Goal: Register for event/course

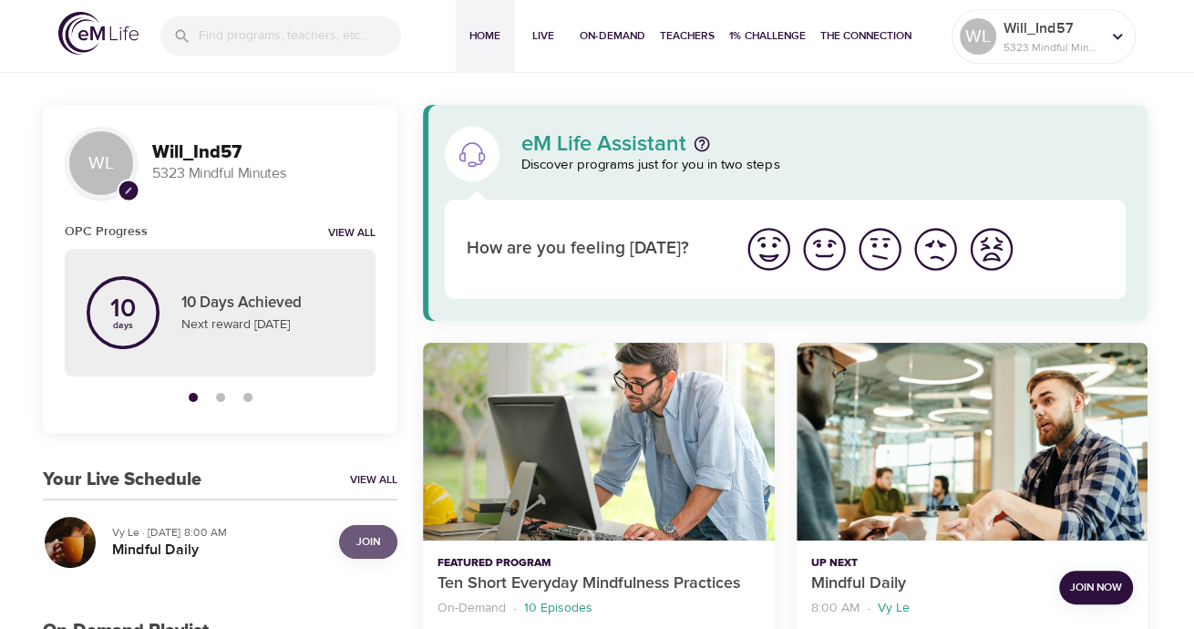
click at [367, 546] on span "Join" at bounding box center [368, 541] width 24 height 19
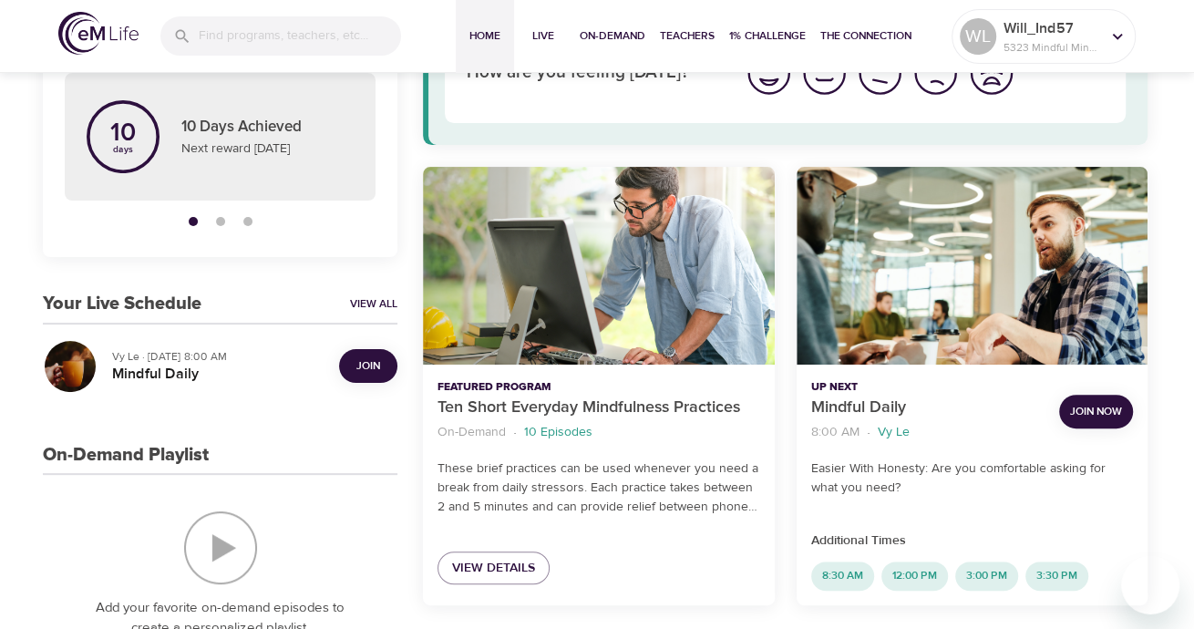
scroll to position [182, 0]
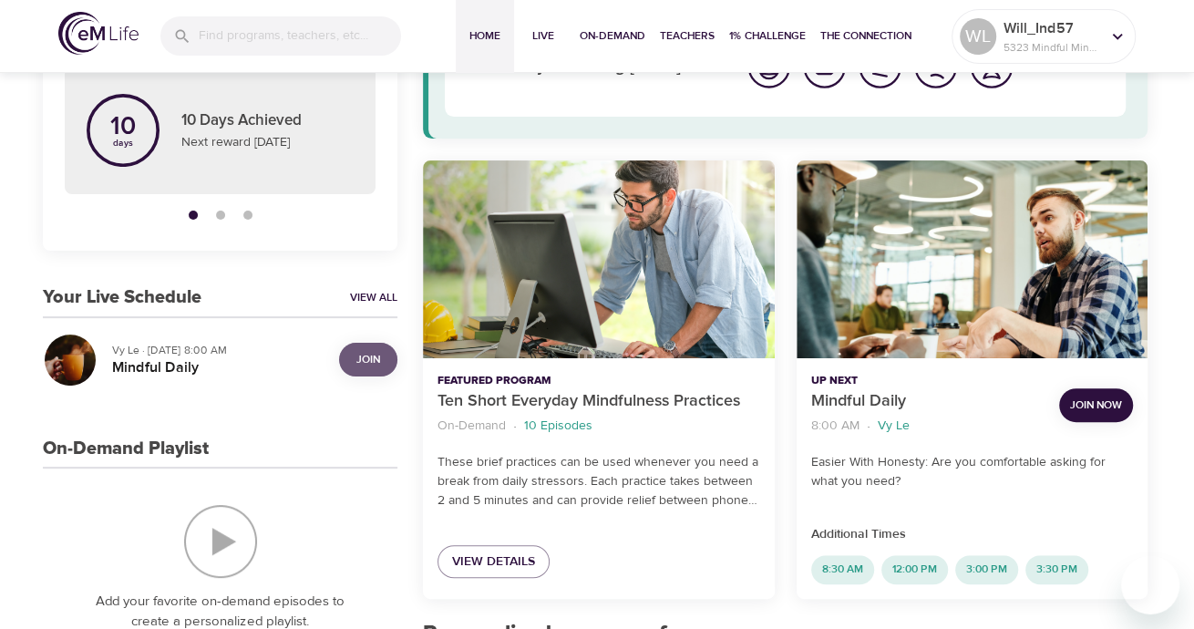
click at [366, 359] on span "Join" at bounding box center [368, 359] width 24 height 19
click at [1098, 401] on span "Join Now" at bounding box center [1096, 405] width 52 height 19
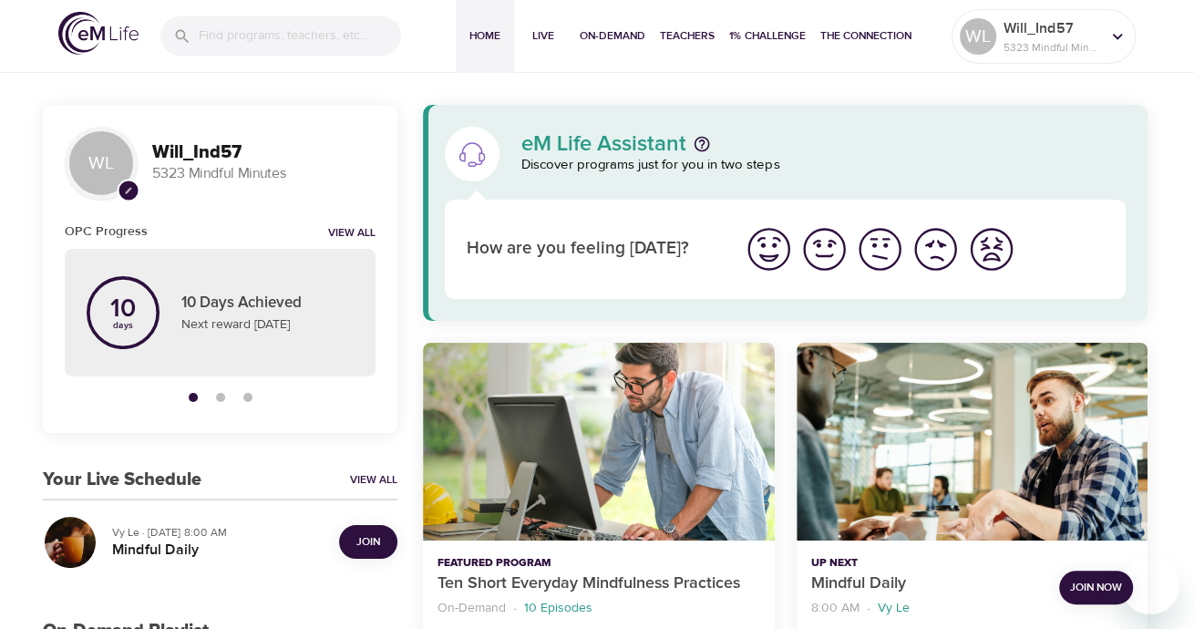
scroll to position [91, 0]
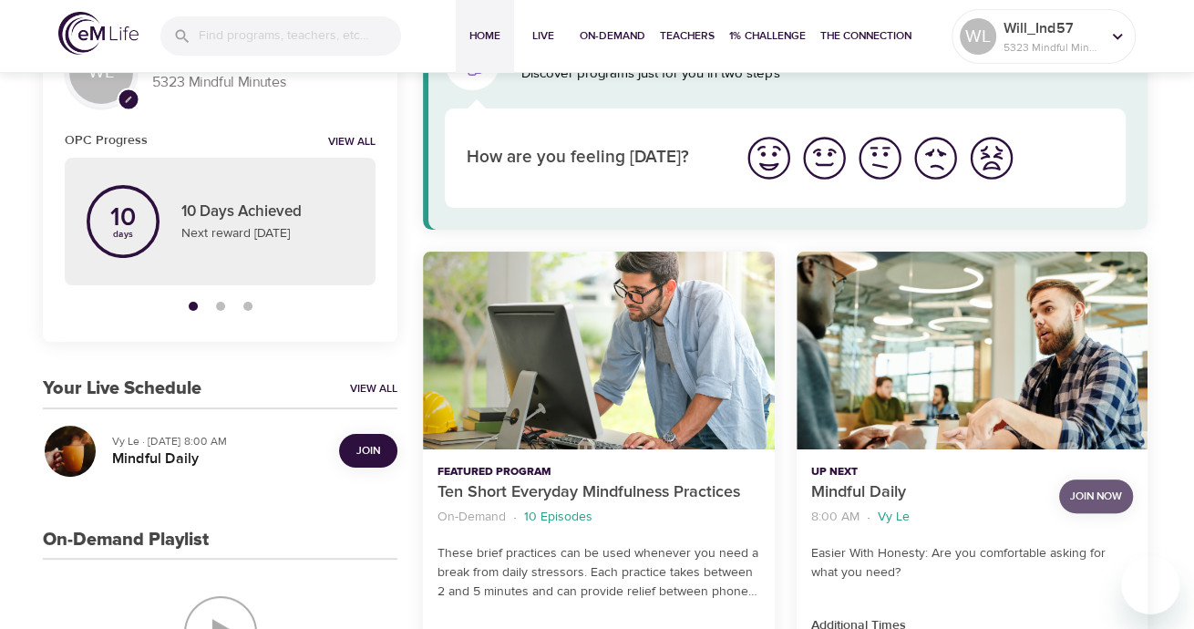
click at [1108, 492] on span "Join Now" at bounding box center [1096, 496] width 52 height 19
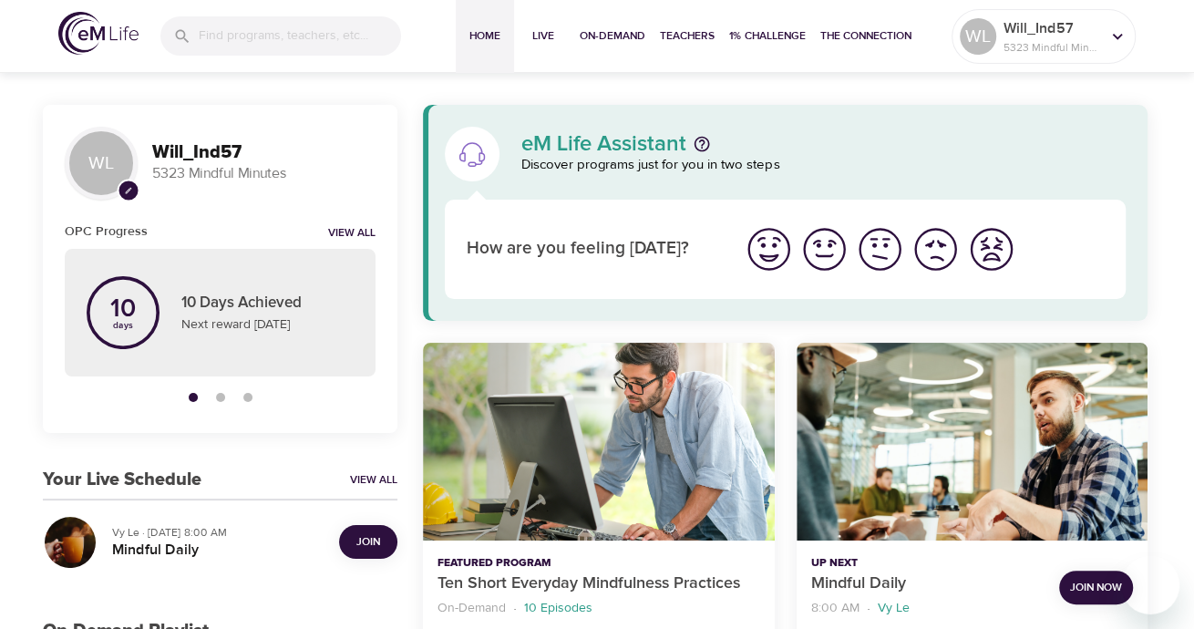
click at [370, 545] on span "Join" at bounding box center [368, 541] width 24 height 19
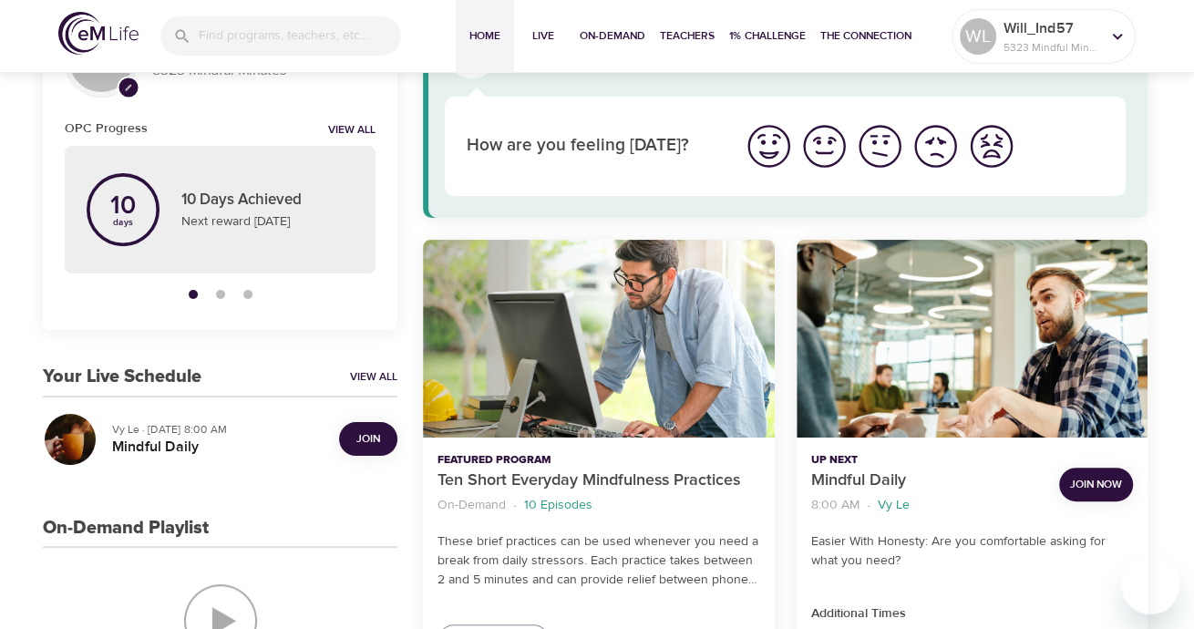
scroll to position [91, 0]
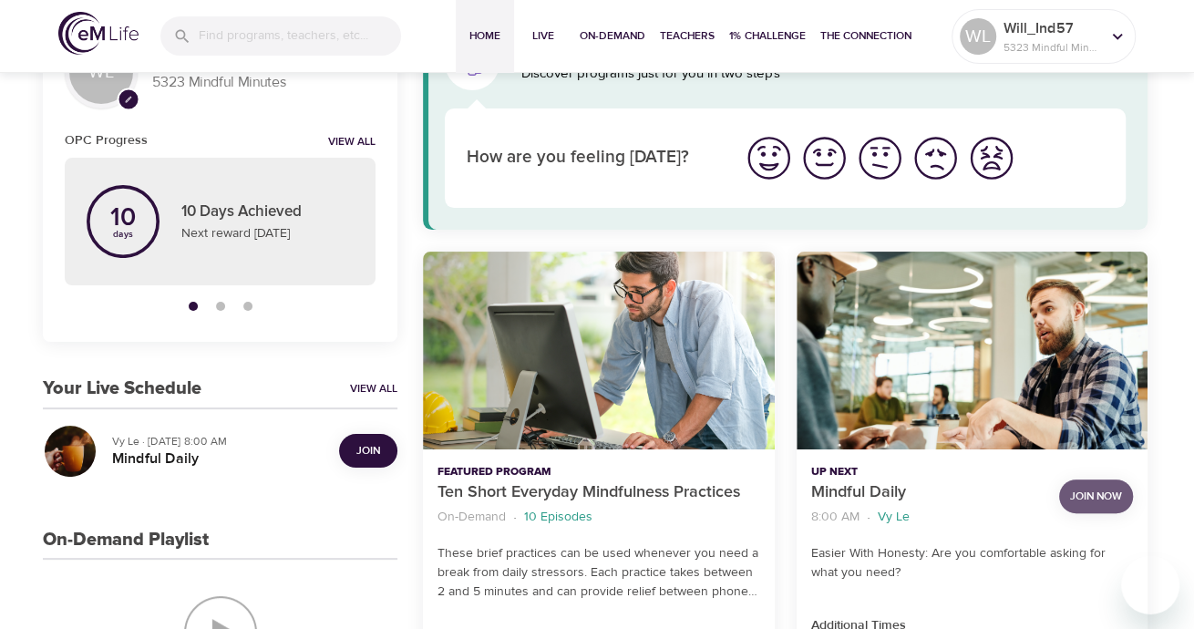
click at [1097, 492] on span "Join Now" at bounding box center [1096, 496] width 52 height 19
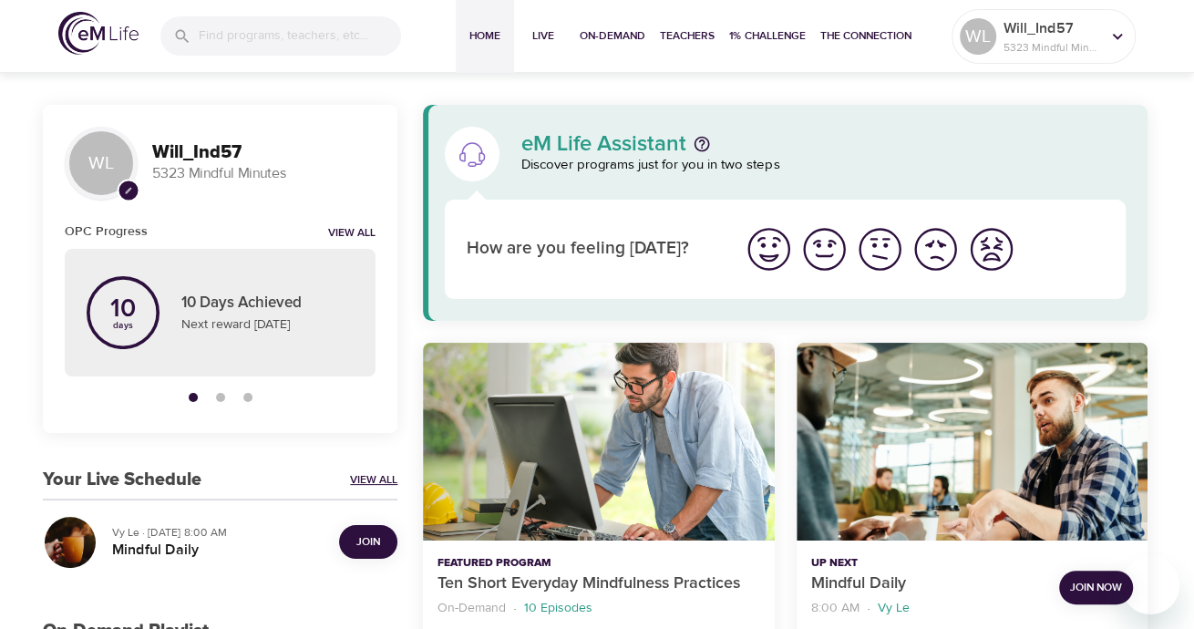
click at [371, 479] on link "View All" at bounding box center [373, 479] width 47 height 15
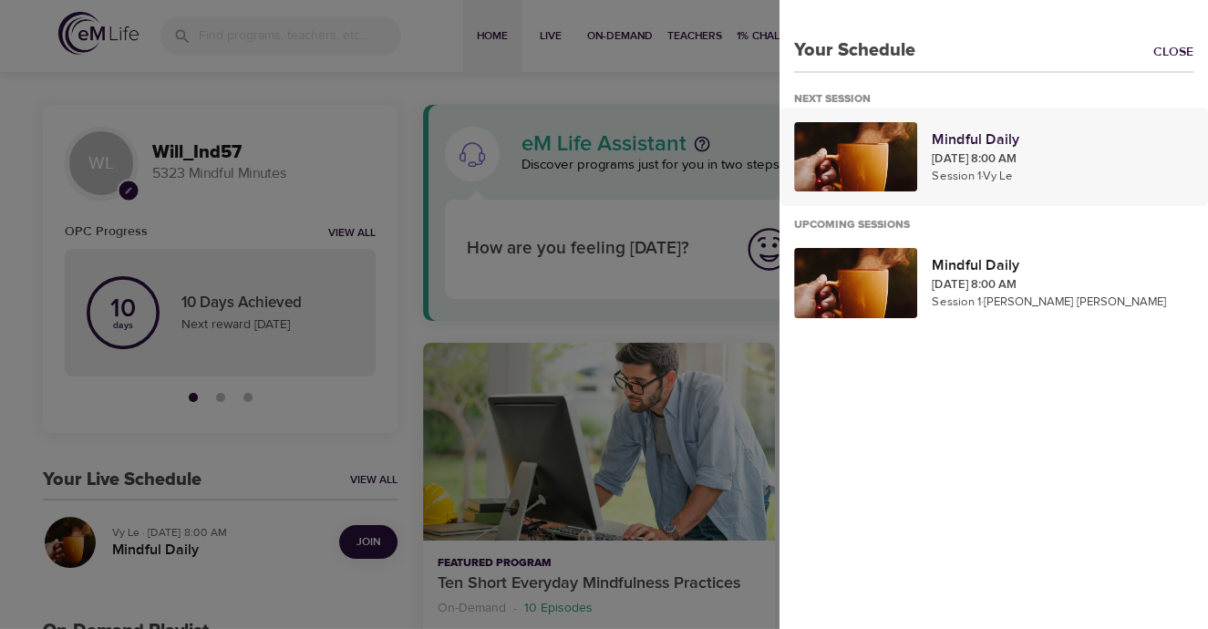
click at [982, 141] on p "Mindful Daily" at bounding box center [1063, 140] width 262 height 22
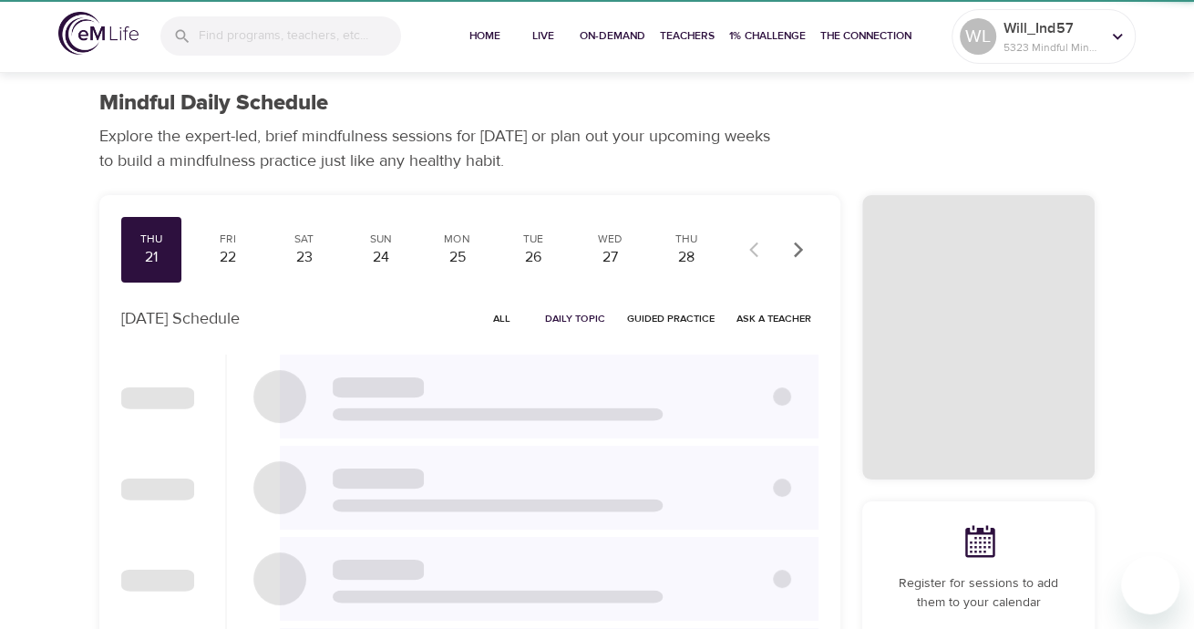
checkbox input "true"
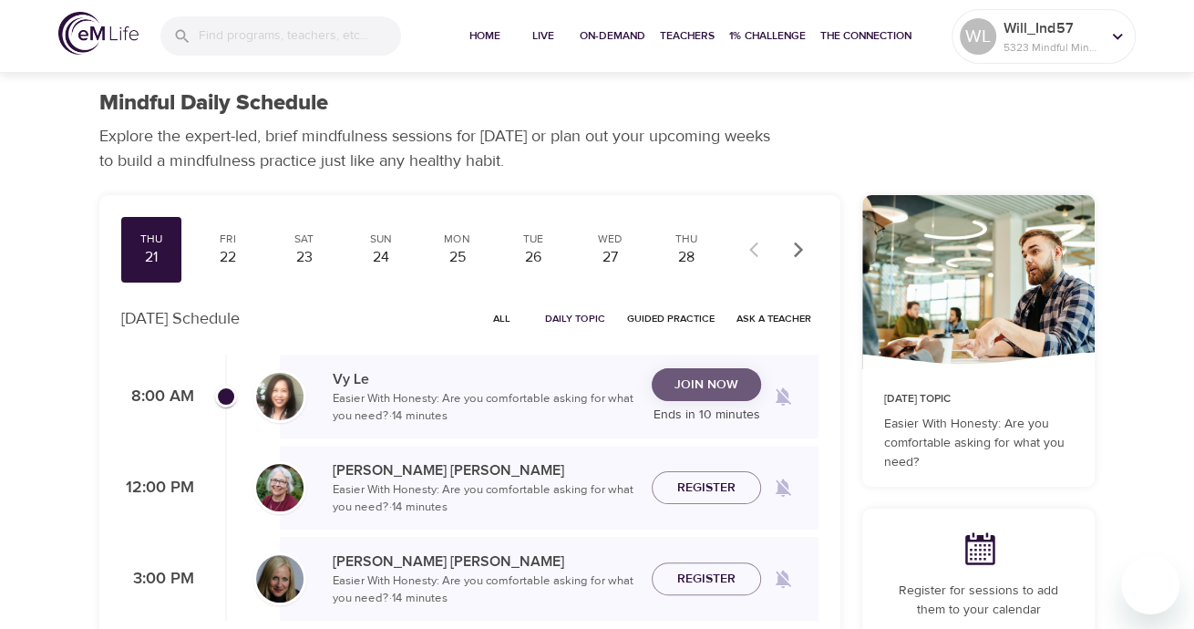
click at [733, 386] on span "Join Now" at bounding box center [707, 385] width 64 height 23
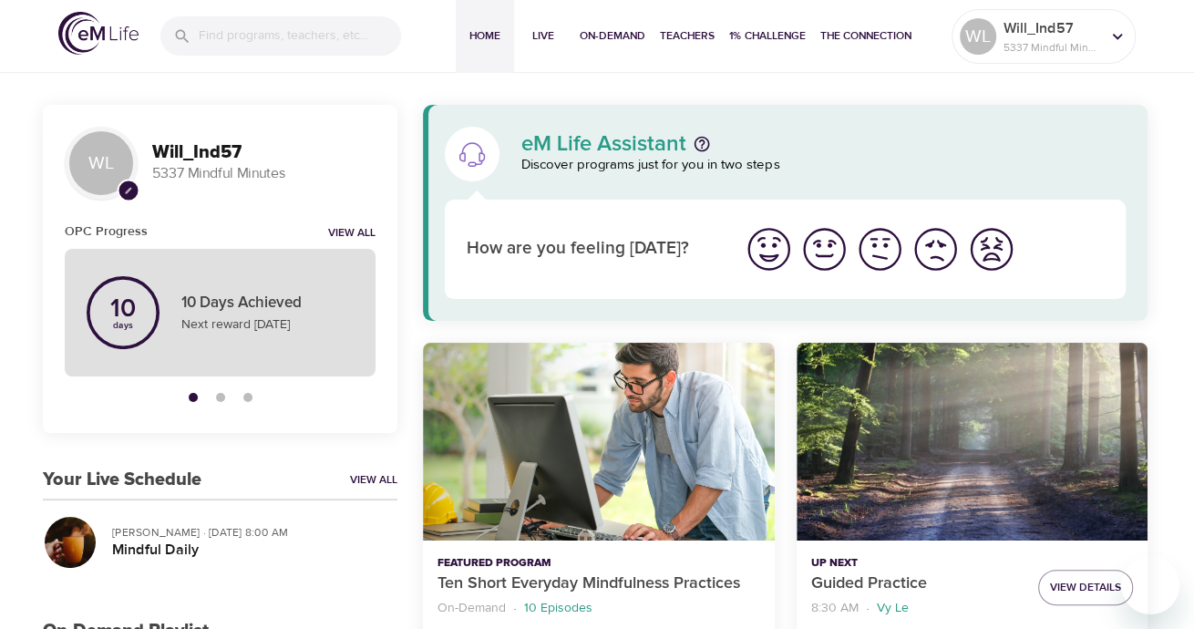
click at [258, 300] on p "10 Days Achieved" at bounding box center [267, 304] width 172 height 24
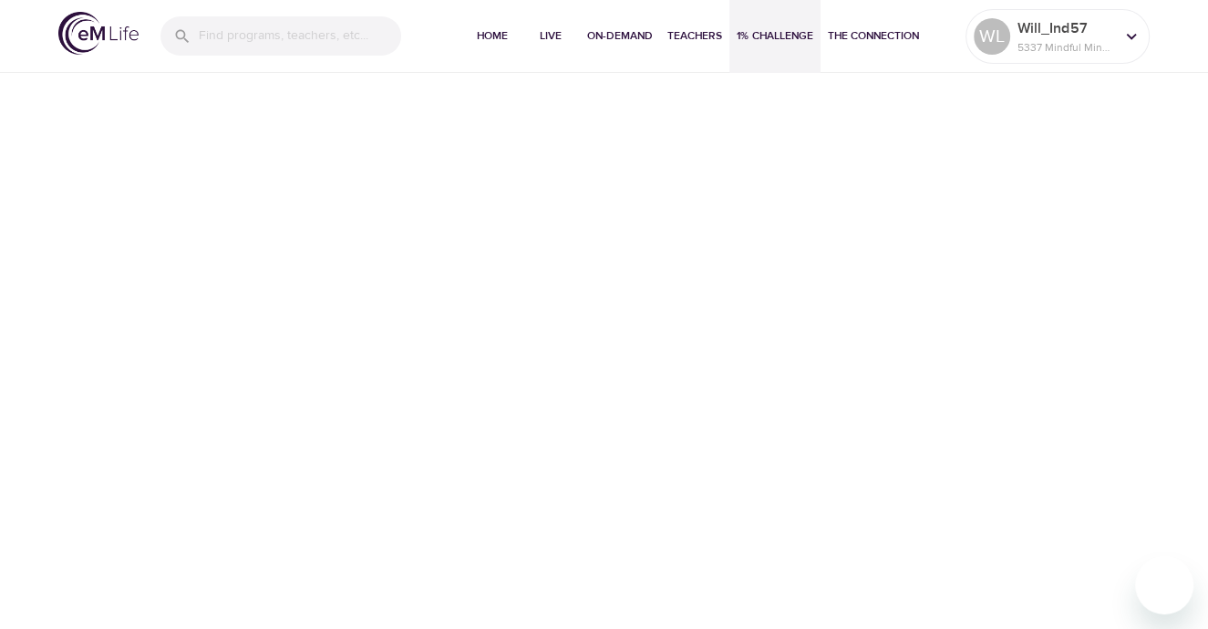
click at [65, 532] on div "Home Live On-Demand Teachers 1% Challenge The Connection WL Will_Ind57 5337 Min…" at bounding box center [604, 314] width 1208 height 629
